Goal: Task Accomplishment & Management: Manage account settings

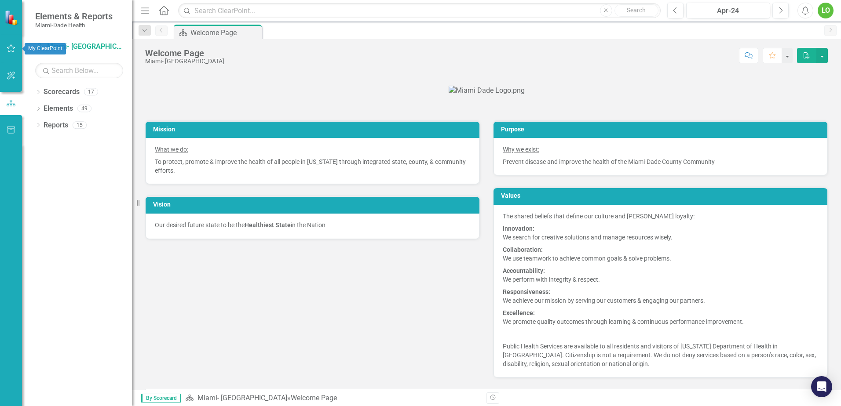
click at [11, 53] on button "button" at bounding box center [11, 49] width 20 height 18
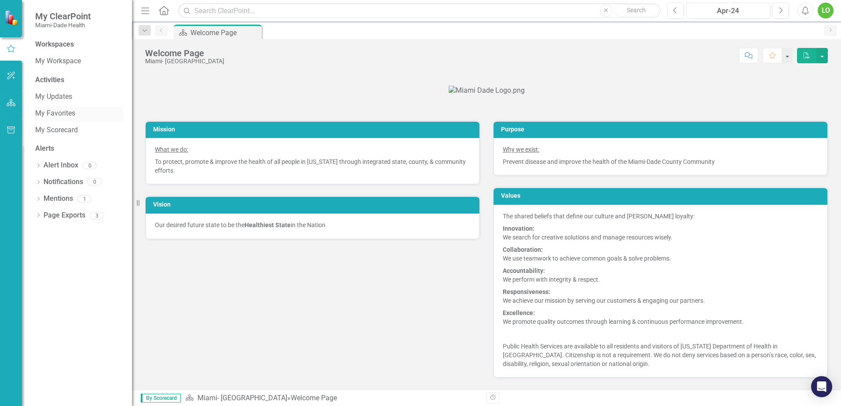
click at [68, 115] on link "My Favorites" at bounding box center [79, 114] width 88 height 10
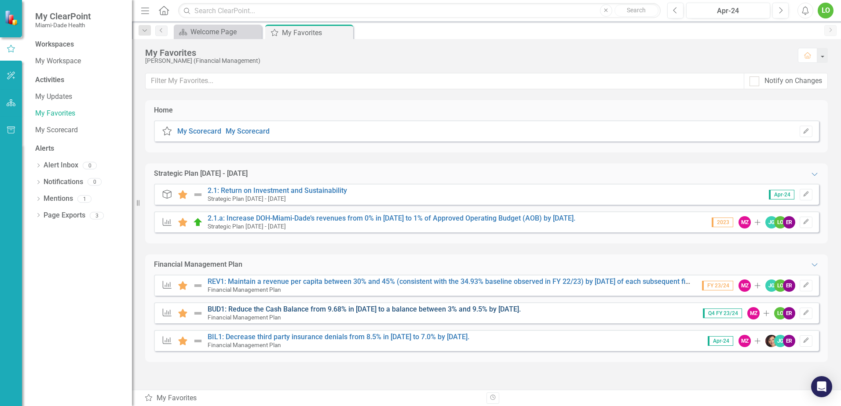
click at [403, 308] on link "BUD1: Reduce the Cash Balance from 9.68% in [DATE] to a balance between 3% and …" at bounding box center [364, 309] width 313 height 8
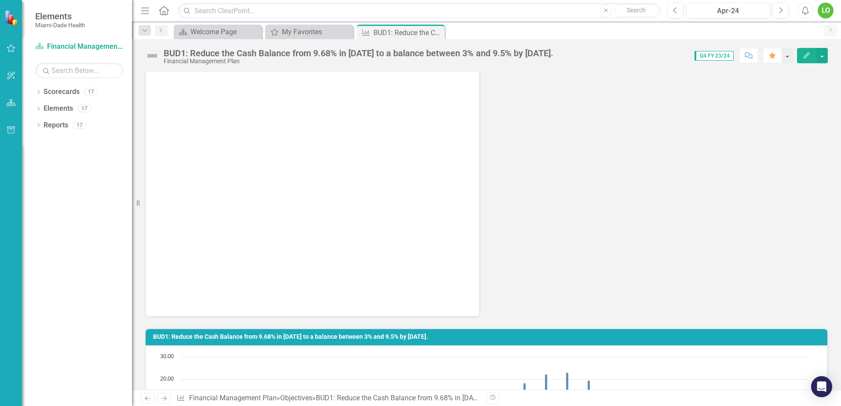
scroll to position [1407, 0]
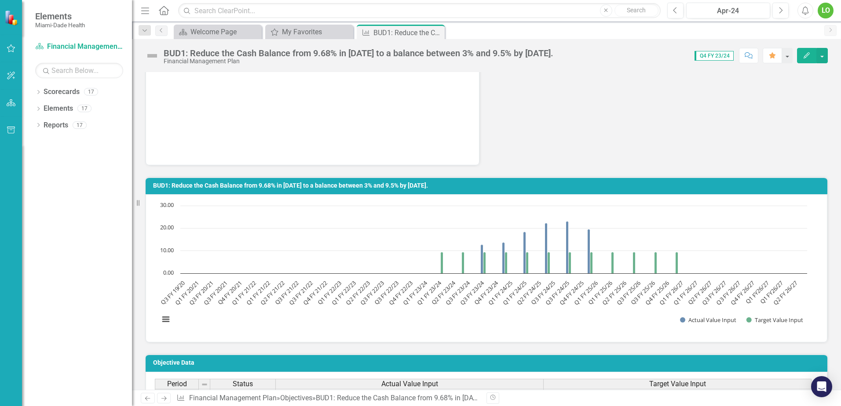
click at [592, 287] on text "Q1 FY 25/26" at bounding box center [585, 292] width 27 height 27
click at [612, 272] on icon "Q1 FY 25/26, 9.5. Target Value Input." at bounding box center [612, 263] width 3 height 22
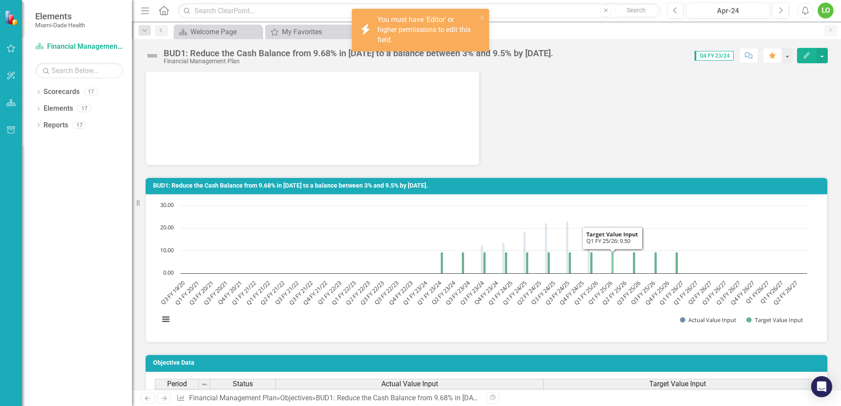
click at [612, 272] on icon "Q1 FY 25/26, 9.5. Target Value Input." at bounding box center [612, 263] width 3 height 22
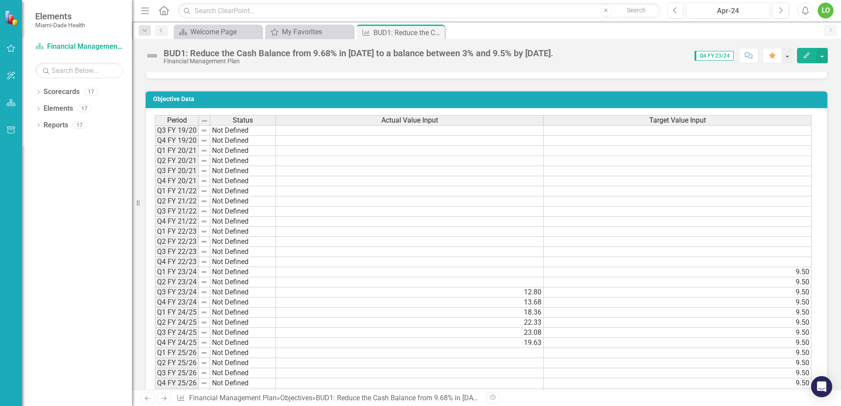
scroll to position [1715, 0]
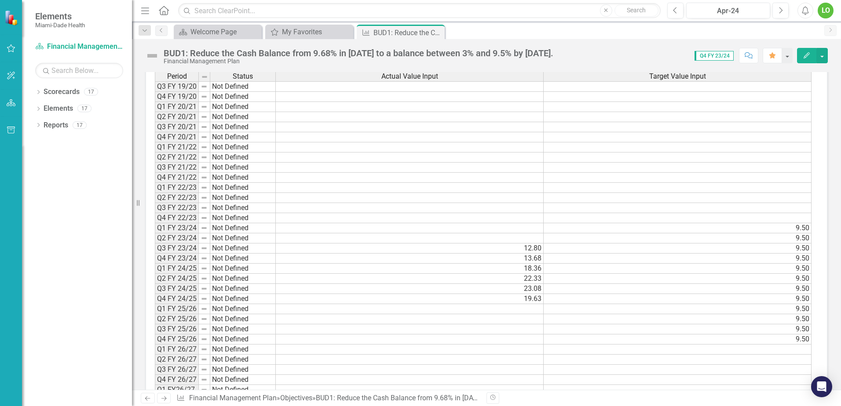
click at [511, 307] on td at bounding box center [410, 309] width 268 height 10
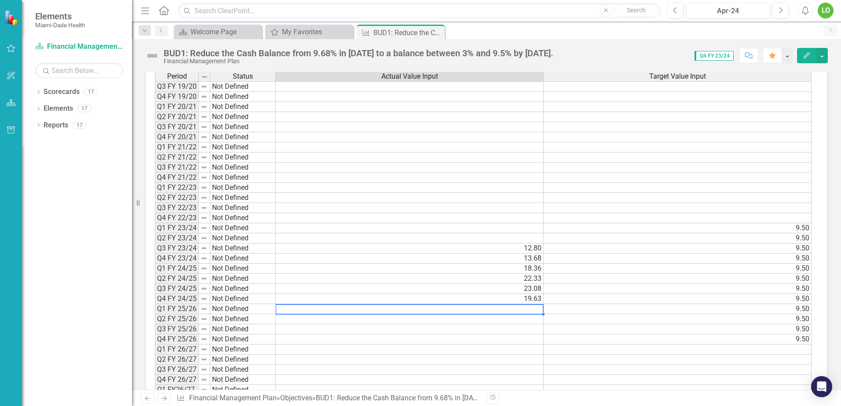
click at [519, 308] on td at bounding box center [410, 309] width 268 height 10
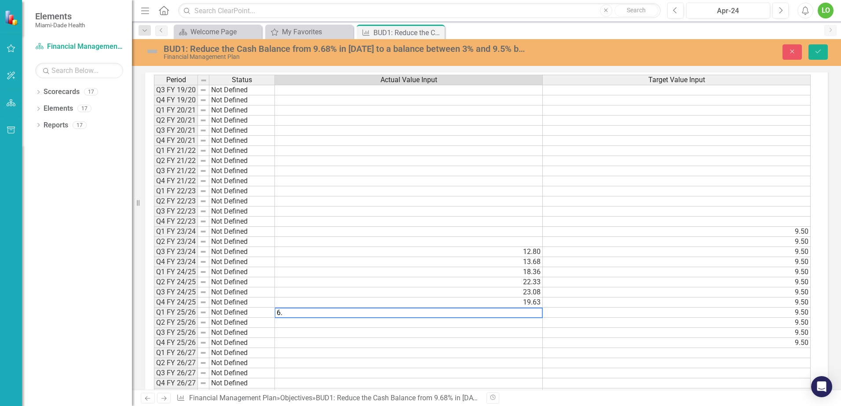
scroll to position [1718, 0]
type textarea "6.90"
click at [584, 353] on td at bounding box center [678, 350] width 269 height 10
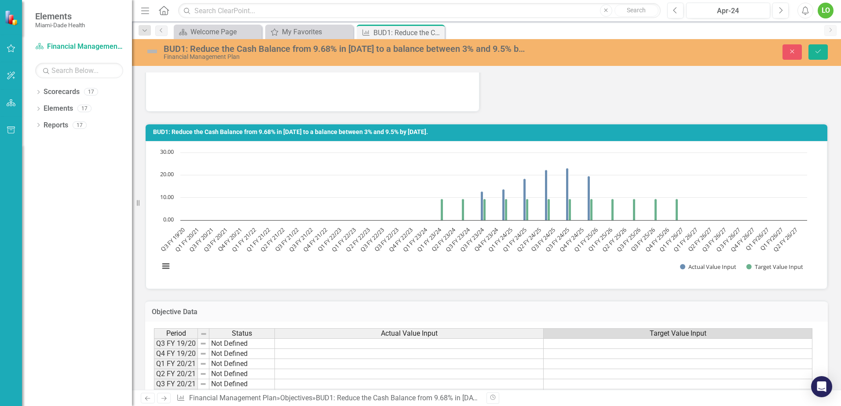
scroll to position [1454, 0]
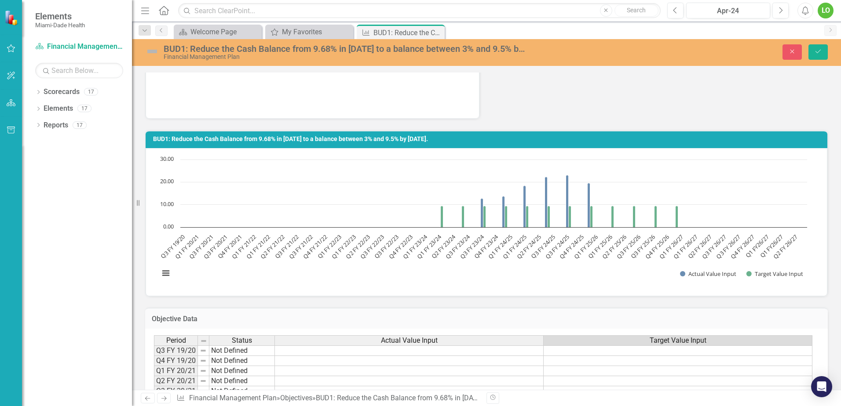
click at [518, 146] on td "BUD1: Reduce the Cash Balance from 9.68% in [DATE] to a balance between 3% and …" at bounding box center [488, 140] width 670 height 13
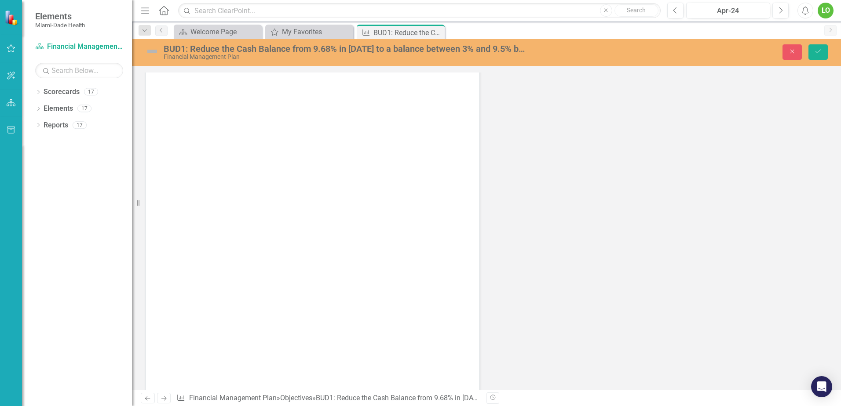
scroll to position [531, 0]
click at [814, 52] on icon "Save" at bounding box center [818, 51] width 8 height 6
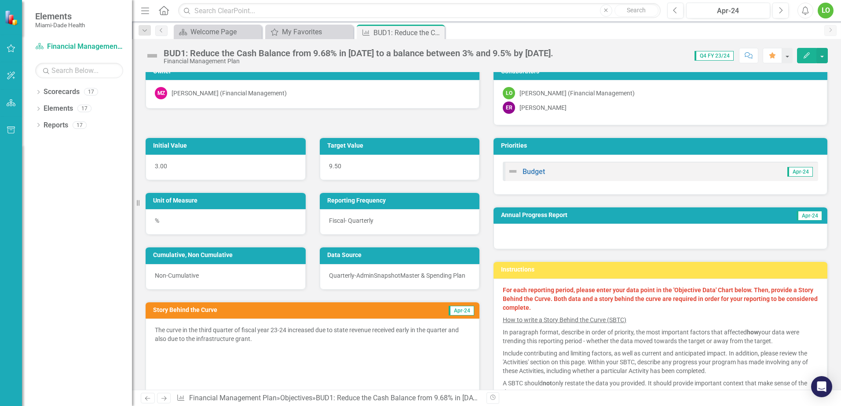
scroll to position [0, 0]
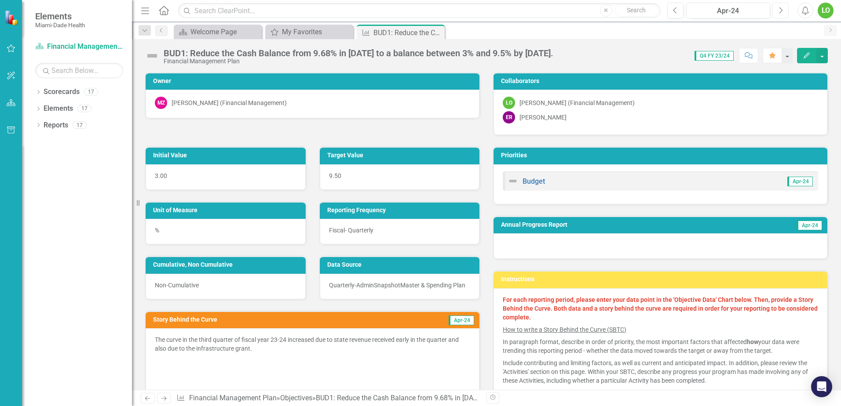
click at [782, 10] on icon "Next" at bounding box center [780, 11] width 5 height 8
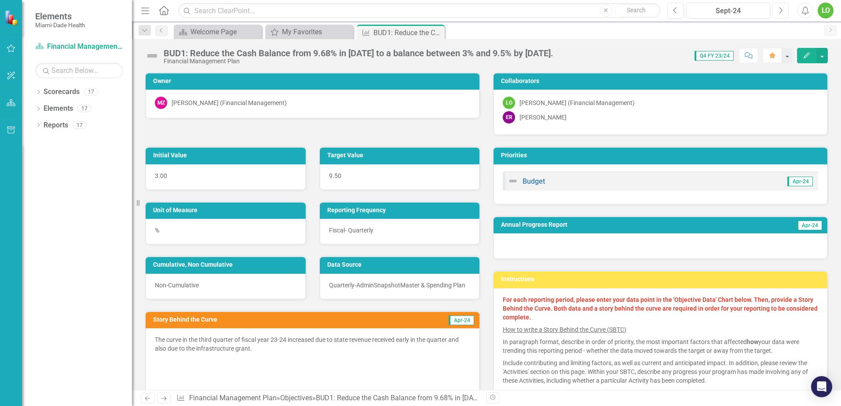
click at [782, 10] on icon "Next" at bounding box center [780, 11] width 5 height 8
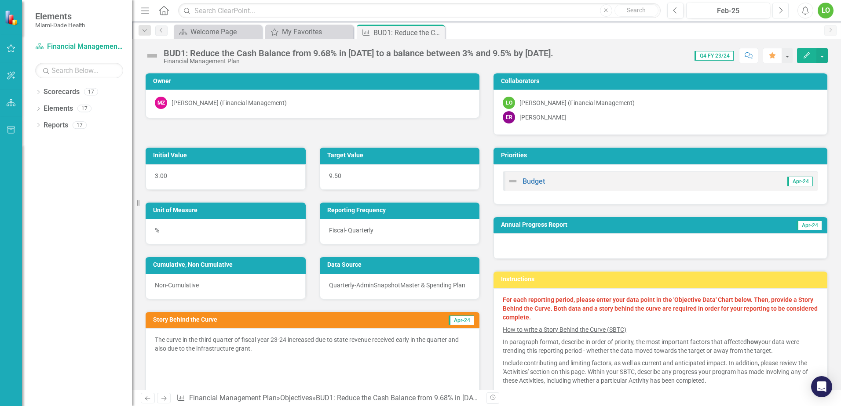
click at [782, 10] on icon "Next" at bounding box center [780, 11] width 5 height 8
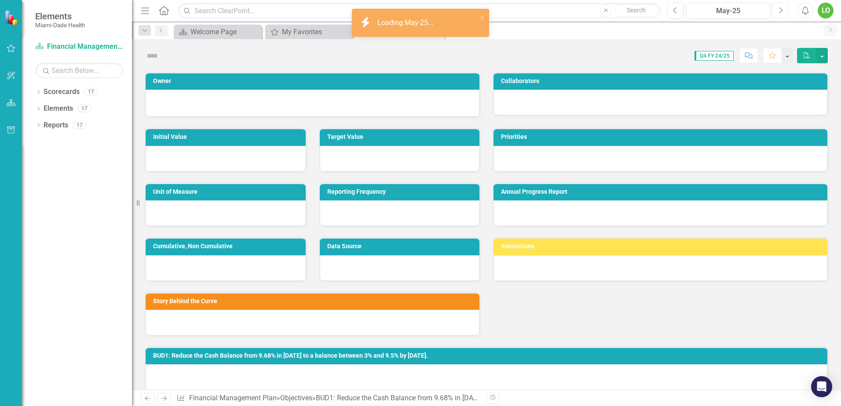
click at [782, 10] on icon "Next" at bounding box center [780, 11] width 5 height 8
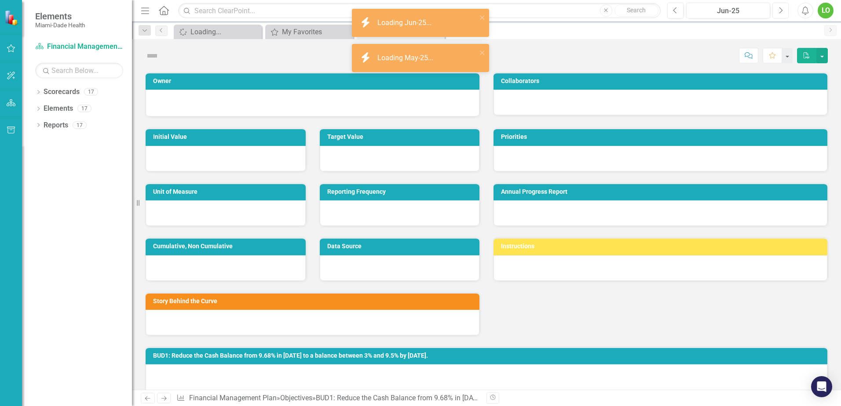
click at [782, 10] on icon "Next" at bounding box center [780, 11] width 5 height 8
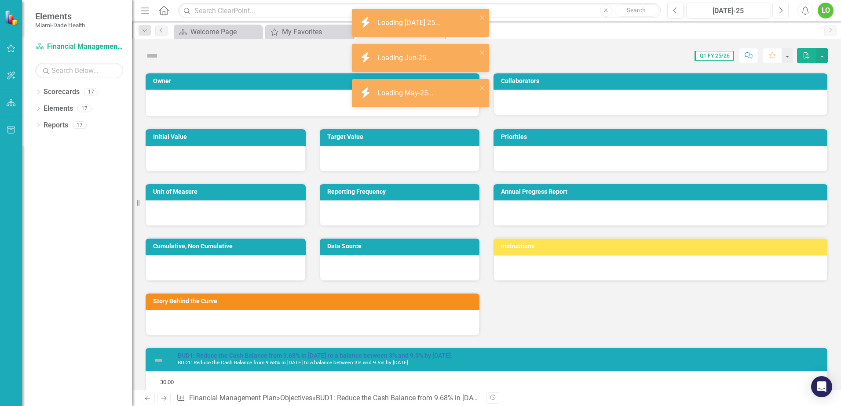
click at [782, 10] on icon "Next" at bounding box center [780, 11] width 5 height 8
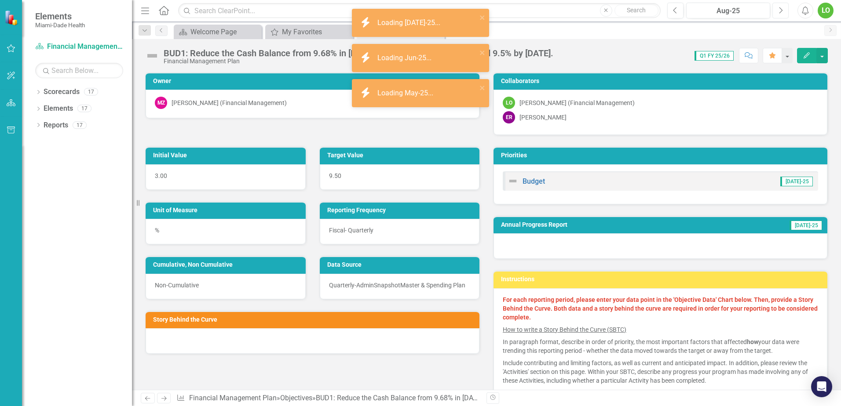
click at [782, 10] on icon "Next" at bounding box center [780, 11] width 5 height 8
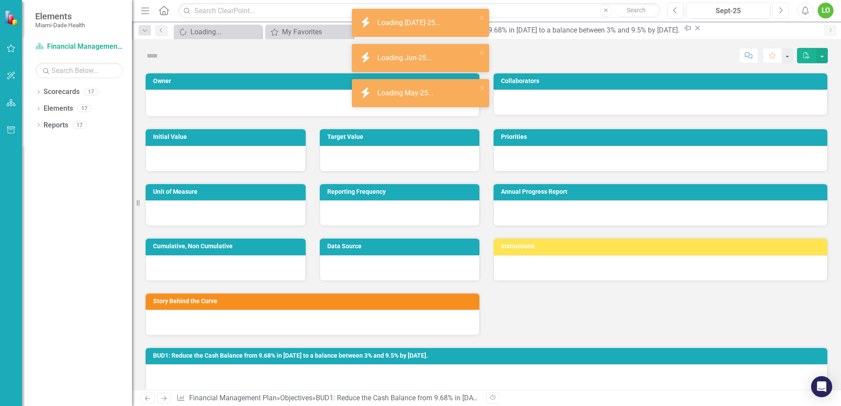
click at [782, 10] on icon "Next" at bounding box center [780, 11] width 5 height 8
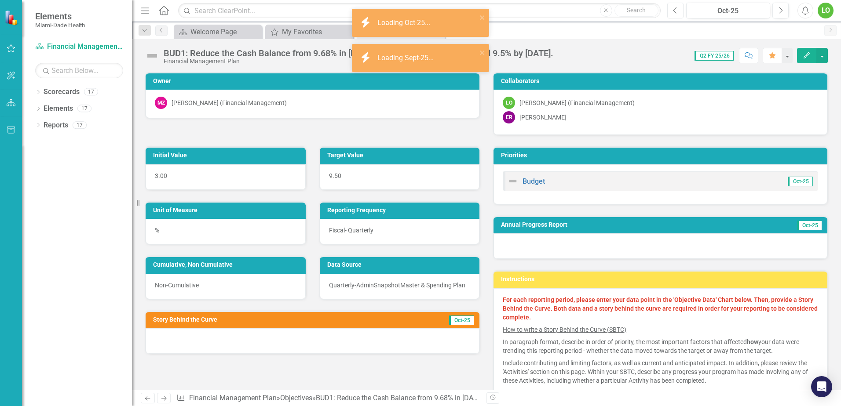
click at [677, 9] on icon "Previous" at bounding box center [675, 11] width 5 height 8
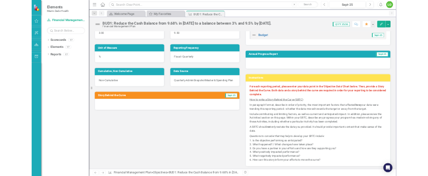
scroll to position [88, 0]
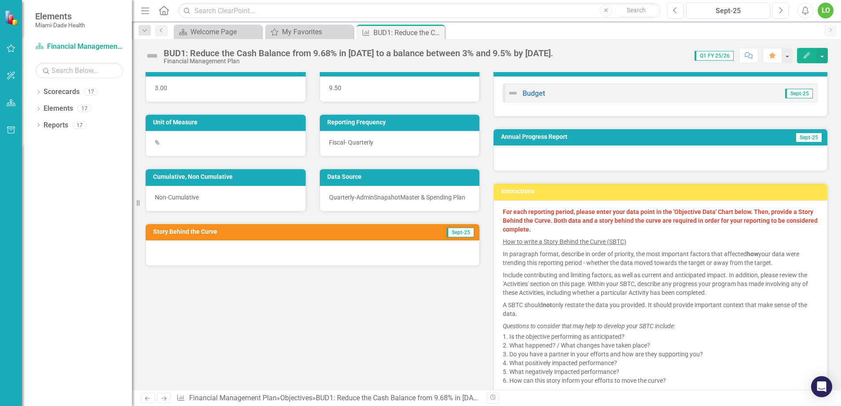
click at [182, 247] on div at bounding box center [313, 254] width 334 height 26
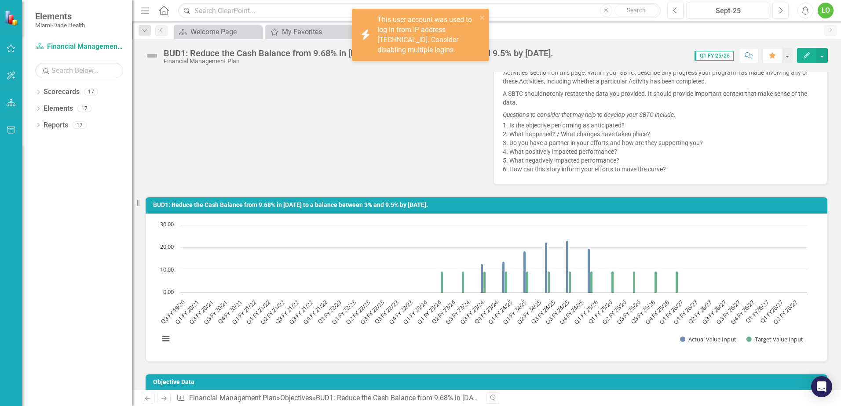
scroll to position [352, 0]
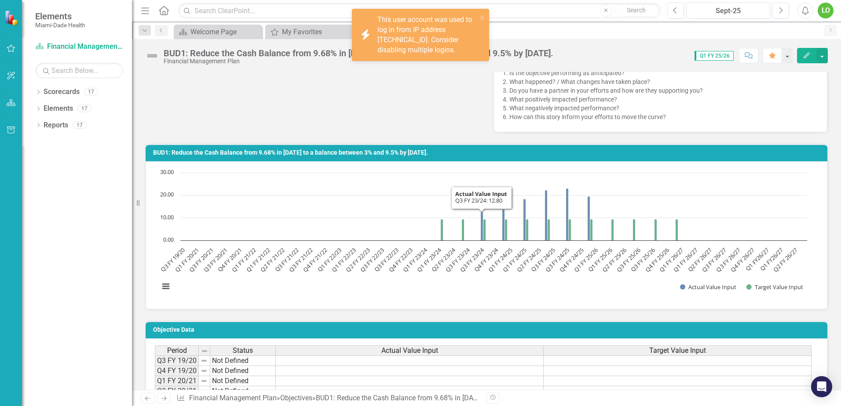
click at [480, 233] on rect "Interactive chart" at bounding box center [483, 234] width 657 height 132
click at [481, 233] on icon "Q3 FY 23/24, 12.8. Actual Value Input." at bounding box center [482, 226] width 3 height 29
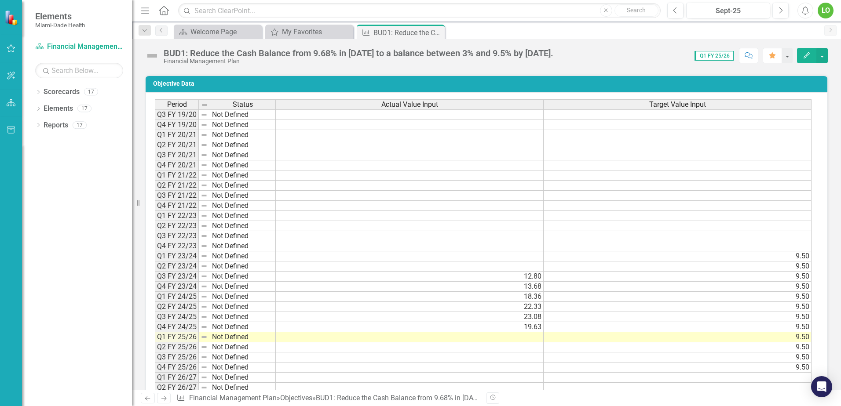
scroll to position [616, 0]
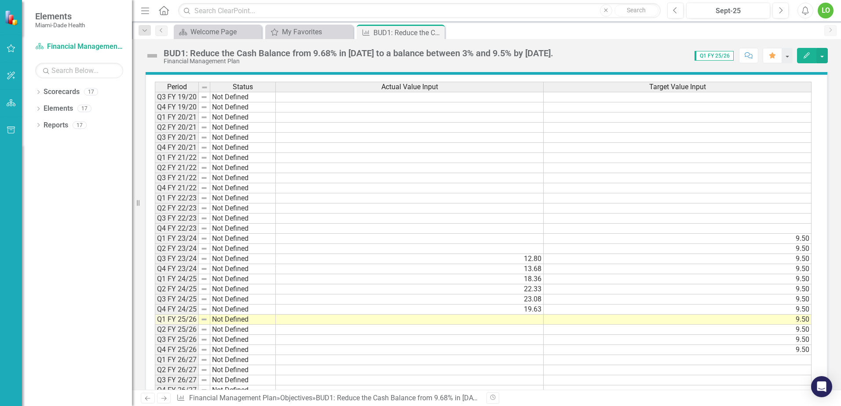
click at [534, 259] on td "12.80" at bounding box center [410, 259] width 268 height 10
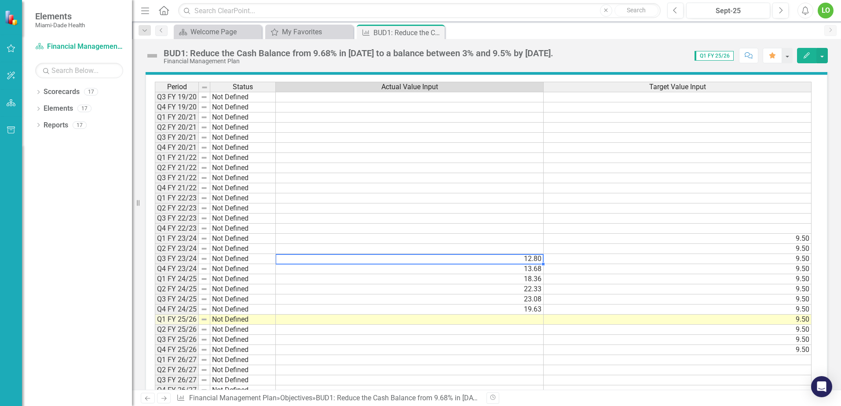
click at [534, 259] on td "12.80" at bounding box center [410, 259] width 268 height 10
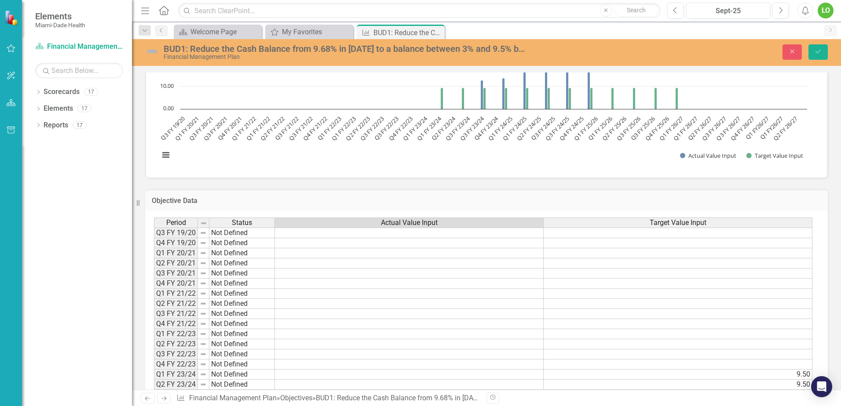
scroll to position [572, 0]
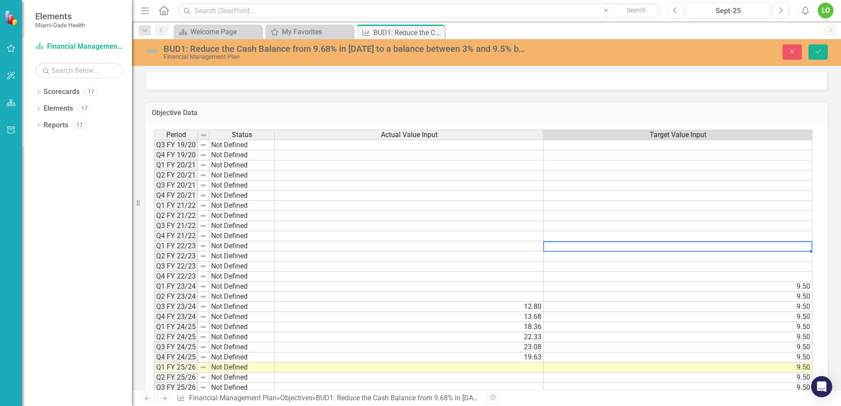
click at [575, 246] on td at bounding box center [678, 246] width 269 height 10
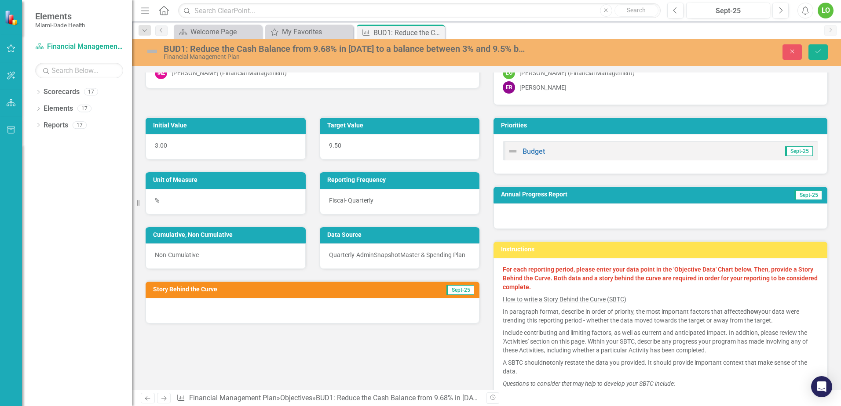
scroll to position [44, 0]
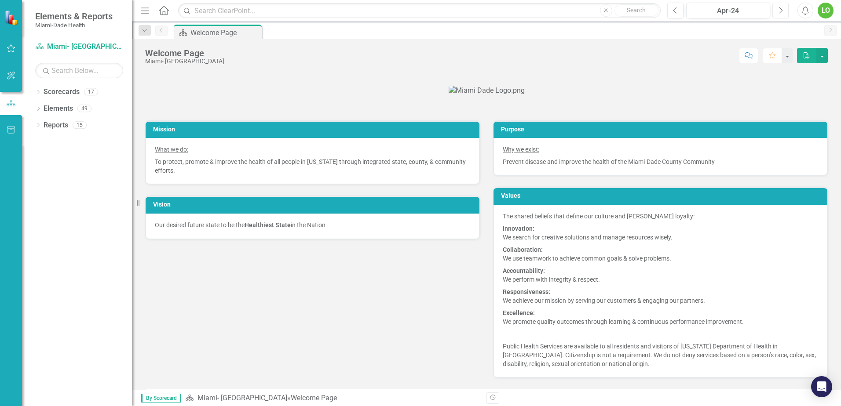
click at [779, 11] on icon "Next" at bounding box center [780, 11] width 5 height 8
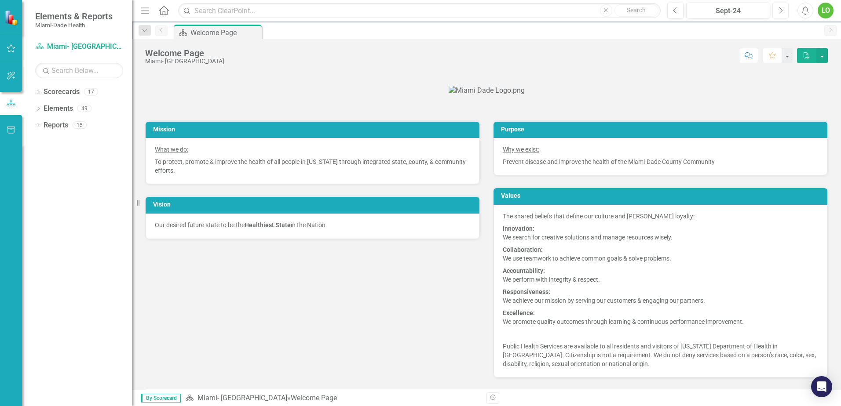
click at [779, 11] on icon "Next" at bounding box center [780, 11] width 5 height 8
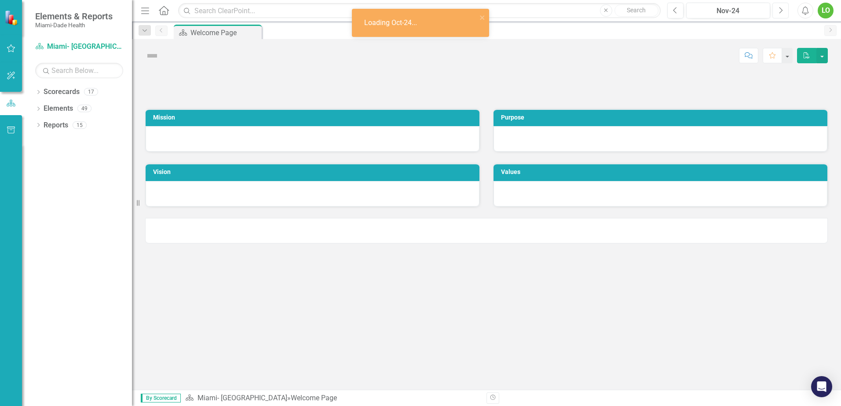
click at [779, 11] on icon "Next" at bounding box center [780, 11] width 5 height 8
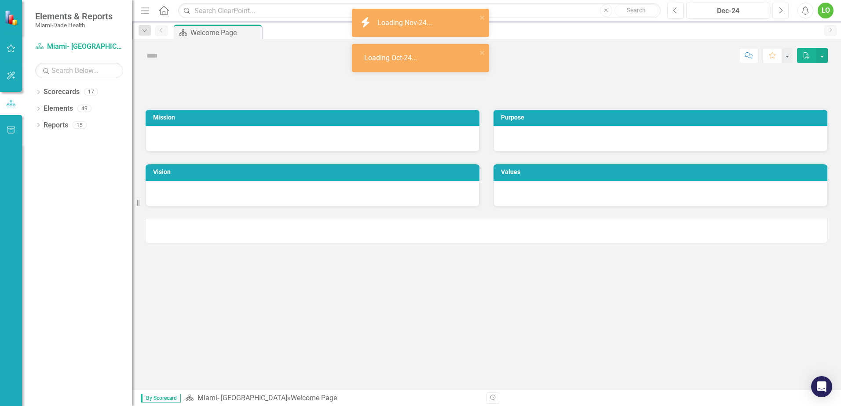
click at [779, 11] on icon "Next" at bounding box center [780, 11] width 5 height 8
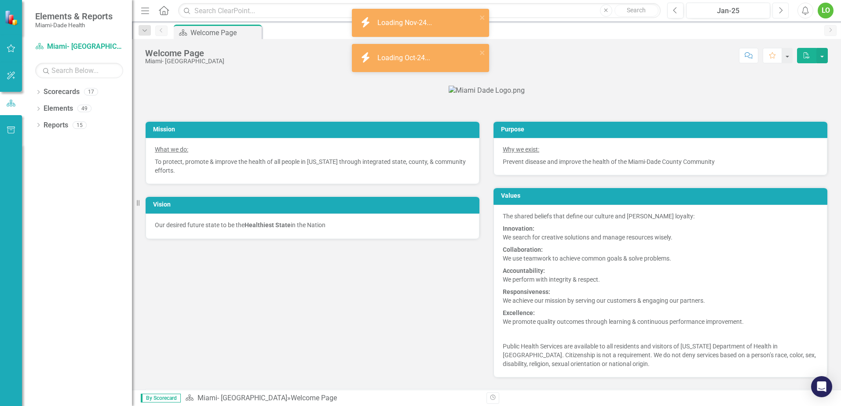
click at [779, 11] on icon "Next" at bounding box center [780, 11] width 5 height 8
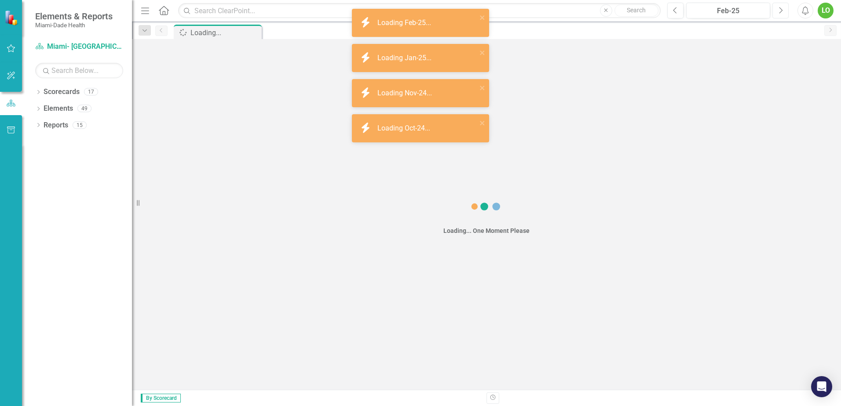
click at [779, 11] on icon "Next" at bounding box center [780, 11] width 5 height 8
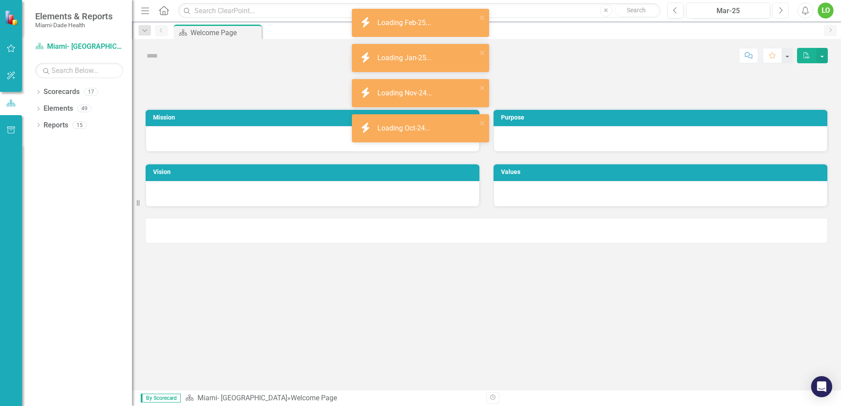
click at [779, 11] on icon "Next" at bounding box center [780, 11] width 5 height 8
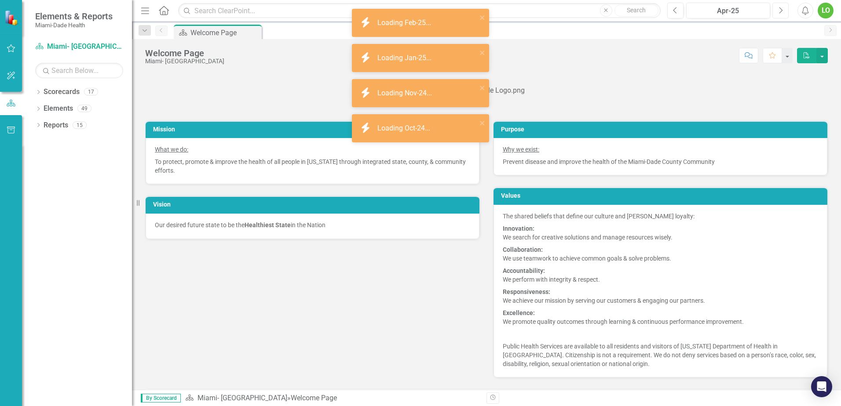
click at [779, 11] on icon "Next" at bounding box center [780, 11] width 5 height 8
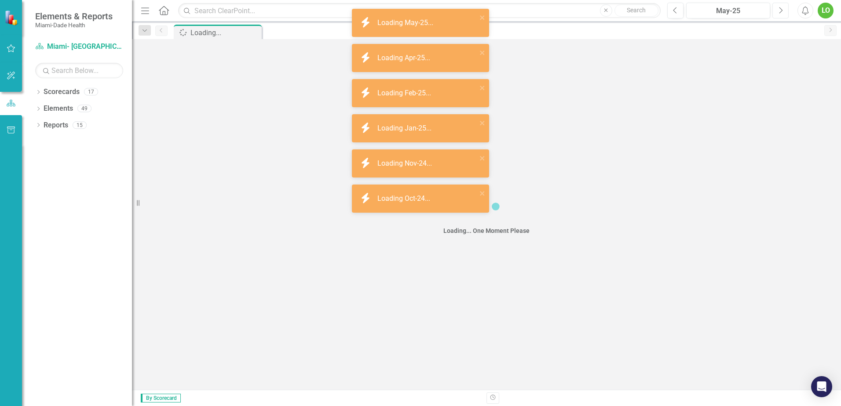
click at [779, 11] on icon "Next" at bounding box center [780, 11] width 5 height 8
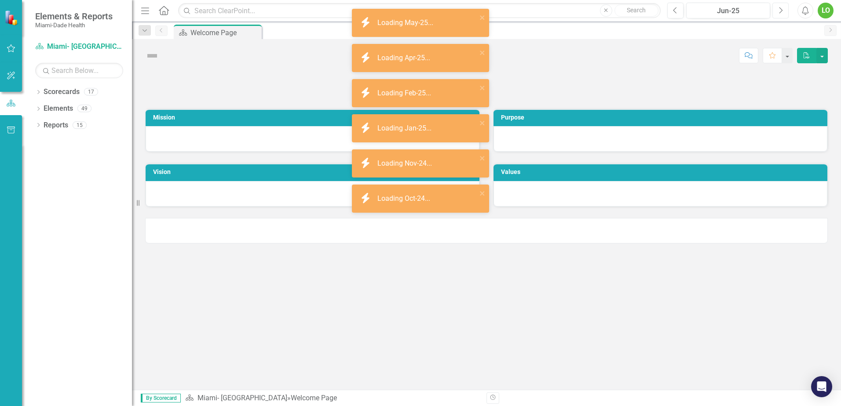
click at [779, 11] on icon "Next" at bounding box center [780, 11] width 5 height 8
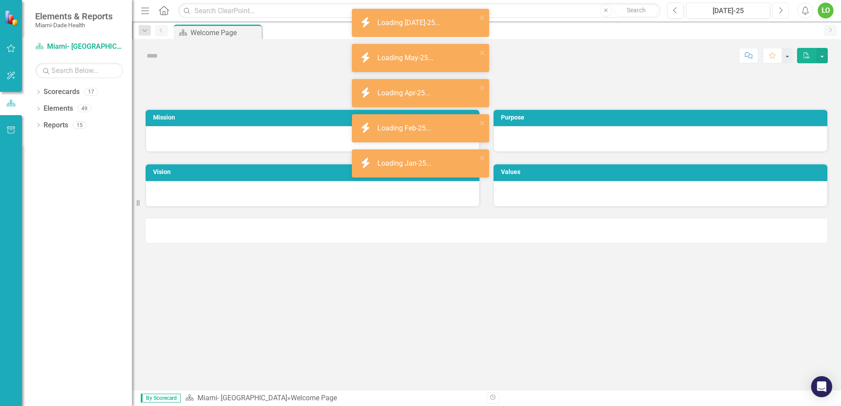
click at [779, 11] on icon "Next" at bounding box center [780, 11] width 5 height 8
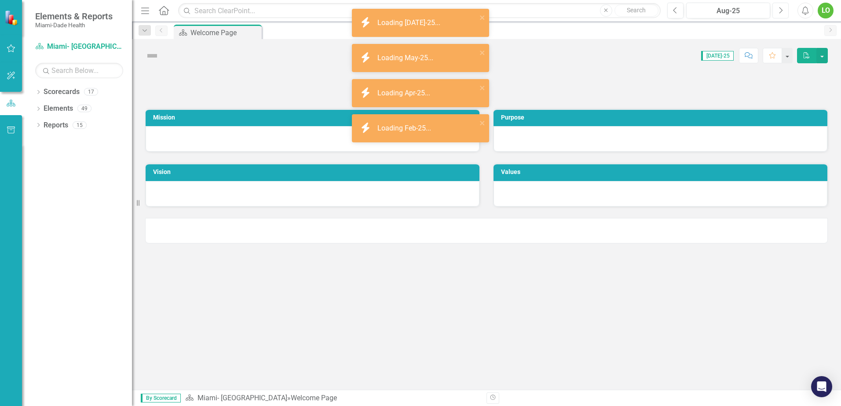
click at [779, 11] on icon "Next" at bounding box center [780, 11] width 5 height 8
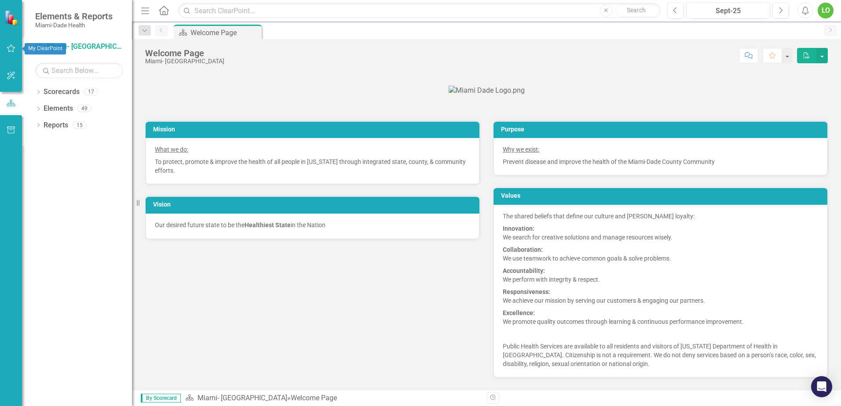
click at [13, 50] on icon "button" at bounding box center [11, 48] width 8 height 8
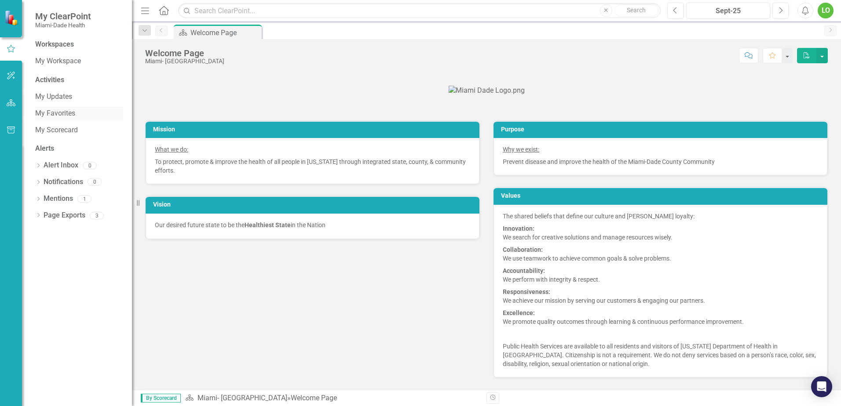
click at [53, 113] on link "My Favorites" at bounding box center [79, 114] width 88 height 10
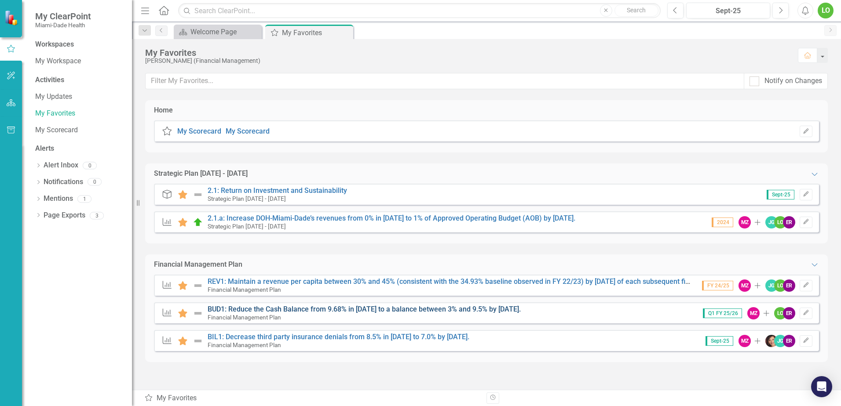
click at [270, 309] on link "BUD1: Reduce the Cash Balance from 9.68% in [DATE] to a balance between 3% and …" at bounding box center [364, 309] width 313 height 8
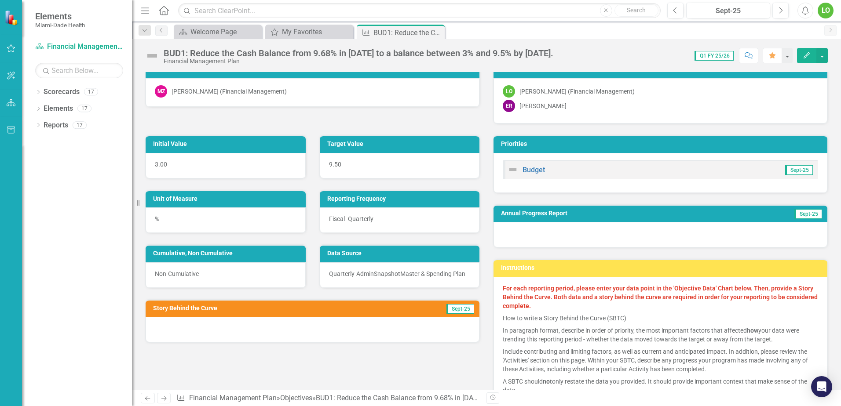
scroll to position [44, 0]
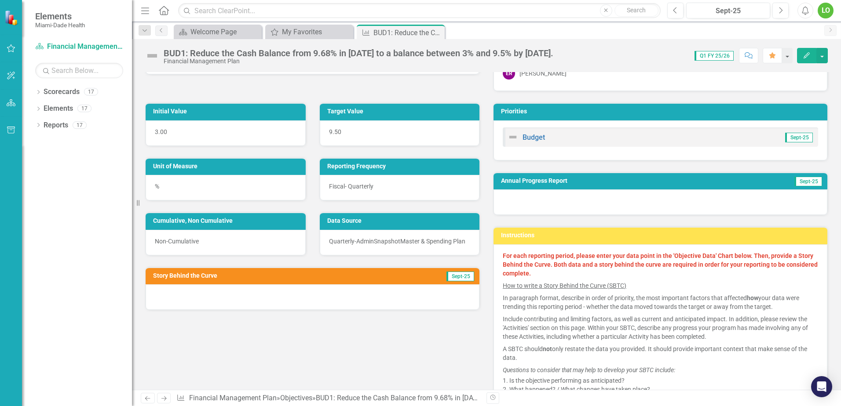
click at [218, 297] on div at bounding box center [313, 298] width 334 height 26
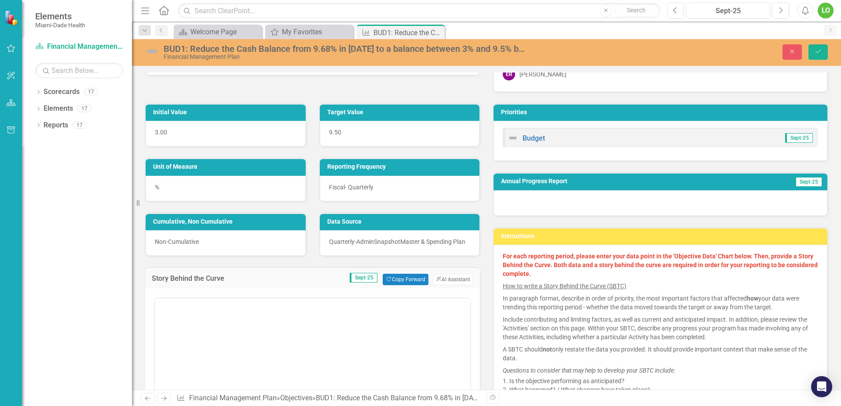
scroll to position [0, 0]
click at [202, 302] on div at bounding box center [312, 385] width 317 height 178
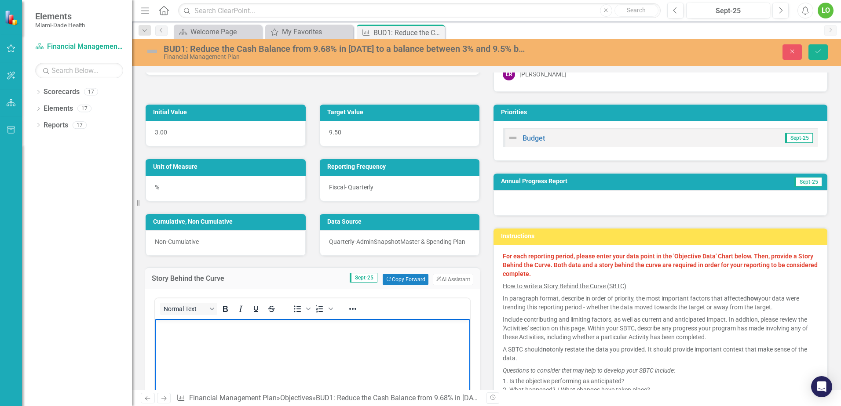
drag, startPoint x: 357, startPoint y: 621, endPoint x: 200, endPoint y: 354, distance: 309.9
click at [200, 354] on body "Rich Text Area. Press ALT-0 for help." at bounding box center [312, 385] width 315 height 132
paste body "Rich Text Area. Press ALT-0 for help."
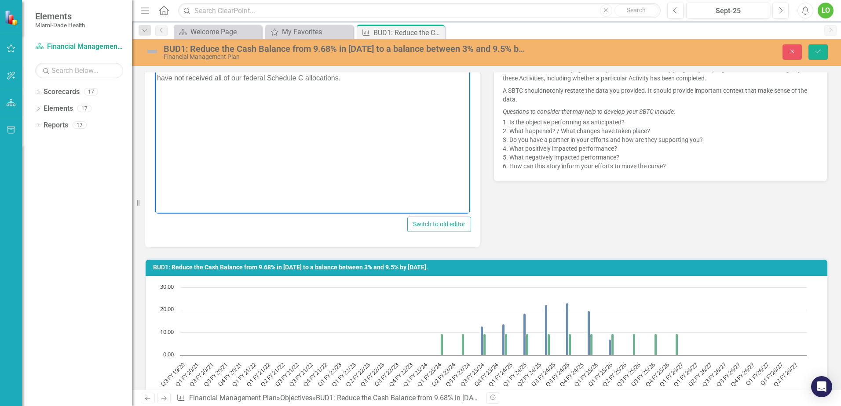
scroll to position [308, 0]
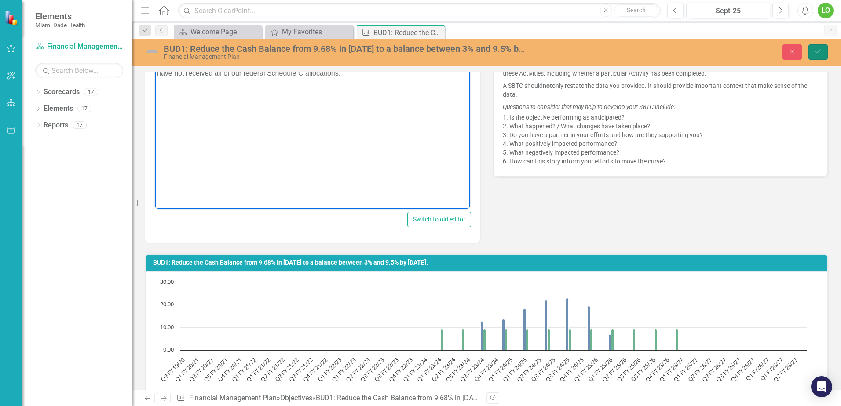
click at [814, 49] on icon "Save" at bounding box center [818, 51] width 8 height 6
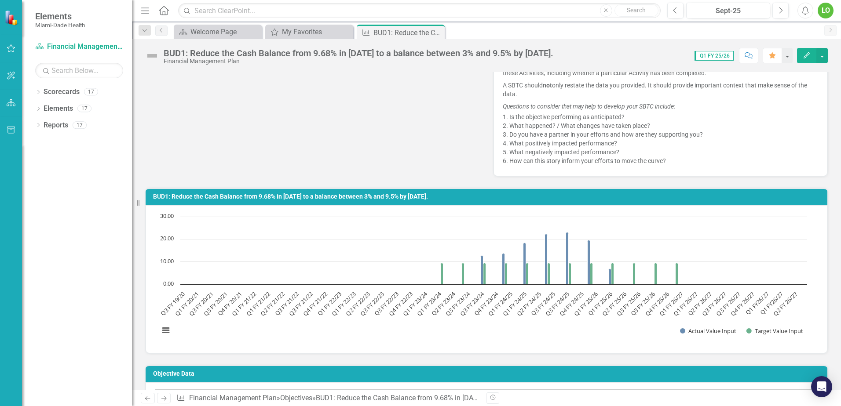
click at [362, 106] on div "Initial Value 3.00 Target Value 9.50 Unit of Measure % Reporting Frequency Fisc…" at bounding box center [487, 2] width 696 height 349
